Goal: Communication & Community: Participate in discussion

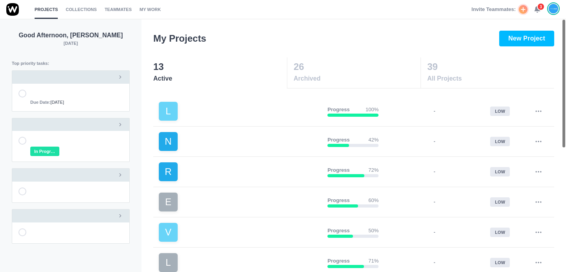
click at [540, 11] on icon at bounding box center [537, 9] width 7 height 7
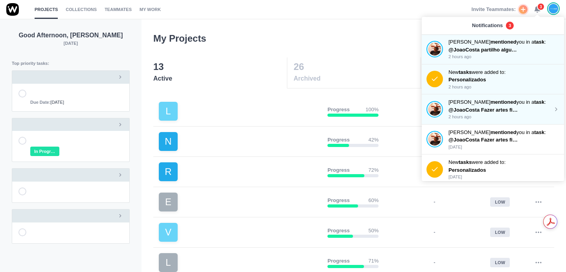
click at [486, 114] on p "2 hours ago" at bounding box center [500, 117] width 105 height 7
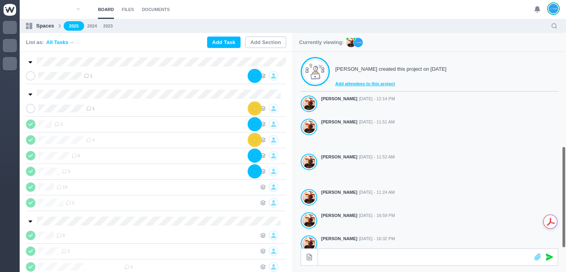
scroll to position [219, 0]
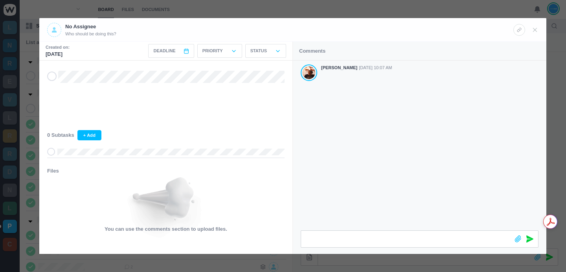
click at [367, 99] on div "[PERSON_NAME] [DATE] 10:07 AM" at bounding box center [419, 146] width 253 height 170
click at [284, 11] on div at bounding box center [283, 136] width 566 height 272
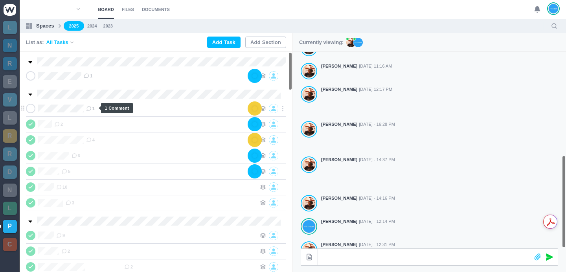
click at [91, 108] on icon at bounding box center [89, 109] width 6 height 6
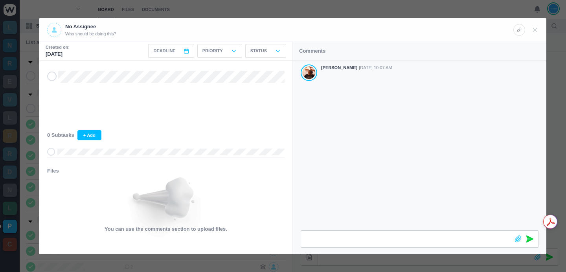
click at [393, 95] on div "[PERSON_NAME] [DATE] 10:07 AM" at bounding box center [419, 146] width 253 height 170
click at [367, 14] on div at bounding box center [283, 136] width 566 height 272
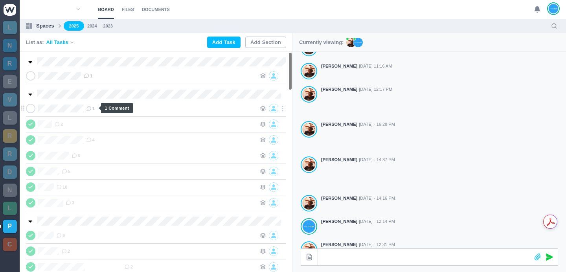
click at [91, 109] on use at bounding box center [88, 108] width 4 height 4
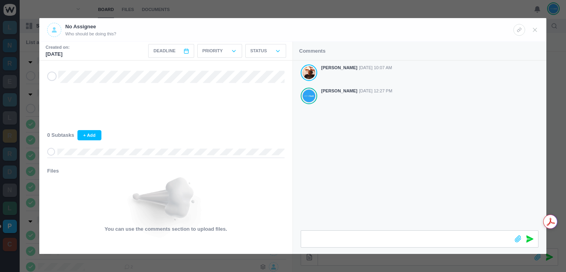
click at [364, 11] on div at bounding box center [283, 136] width 566 height 272
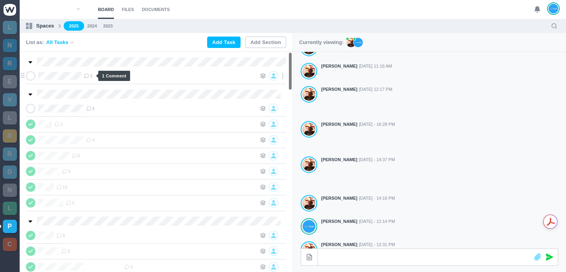
click at [89, 75] on icon at bounding box center [87, 76] width 6 height 6
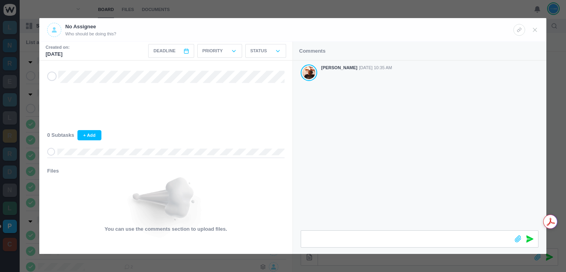
click at [398, 143] on div "[PERSON_NAME] [DATE] 10:35 AM" at bounding box center [419, 146] width 253 height 170
click at [344, 132] on div "[PERSON_NAME] [DATE] 10:35 AM" at bounding box center [419, 146] width 253 height 170
click at [433, 140] on div "[PERSON_NAME] [DATE] 10:35 AM" at bounding box center [419, 146] width 253 height 170
click at [461, 152] on div "[PERSON_NAME] [DATE] 10:35 AM" at bounding box center [419, 146] width 253 height 170
click at [438, 170] on div "[PERSON_NAME] [DATE] 10:35 AM" at bounding box center [419, 146] width 253 height 170
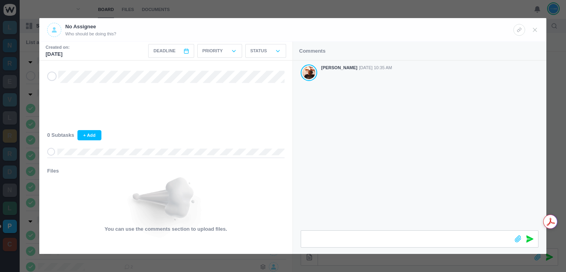
click at [383, 6] on div at bounding box center [283, 136] width 566 height 272
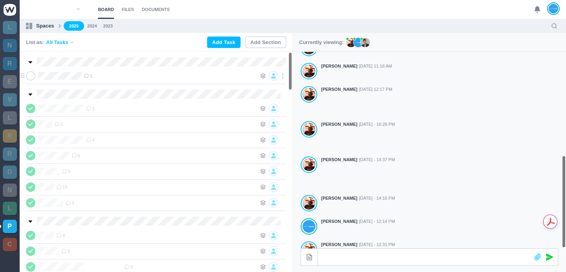
click at [95, 77] on div "1" at bounding box center [170, 75] width 172 height 9
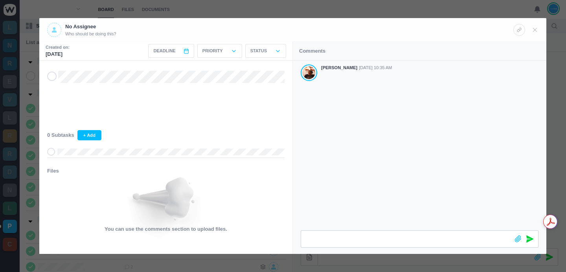
click at [289, 13] on div at bounding box center [283, 136] width 566 height 272
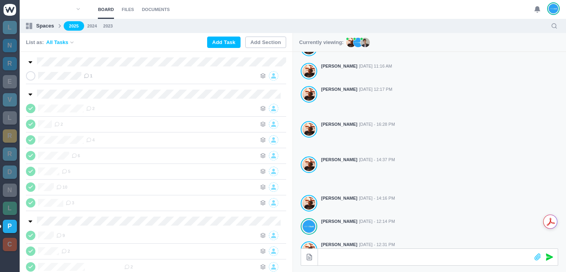
click at [144, 43] on div "List as: All Tasks Add Task Add Section" at bounding box center [156, 42] width 273 height 19
click at [331, 5] on section "Board Files Documents 0 Board Files Documents" at bounding box center [293, 9] width 546 height 19
